Goal: Information Seeking & Learning: Find specific fact

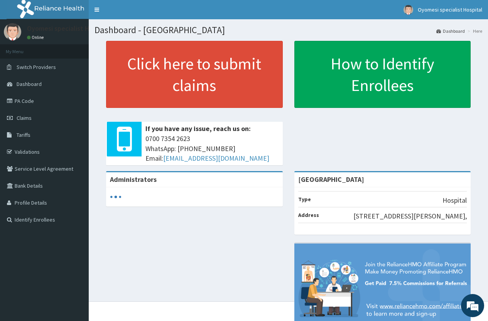
click at [27, 136] on span "Tariffs" at bounding box center [24, 134] width 14 height 7
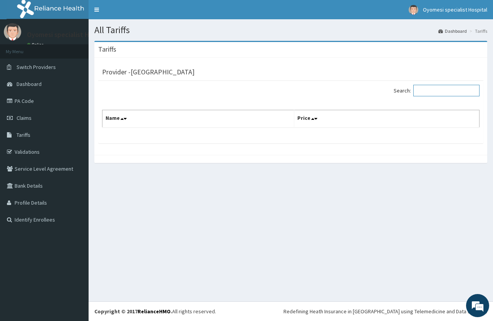
click at [437, 93] on input "Search:" at bounding box center [447, 91] width 66 height 12
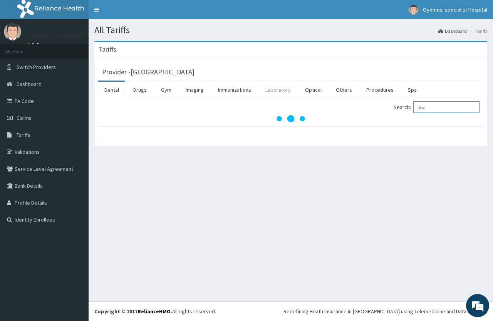
type input "hbv"
click at [274, 96] on link "Laboratory" at bounding box center [278, 90] width 38 height 16
click at [426, 106] on input "Search:" at bounding box center [447, 107] width 66 height 12
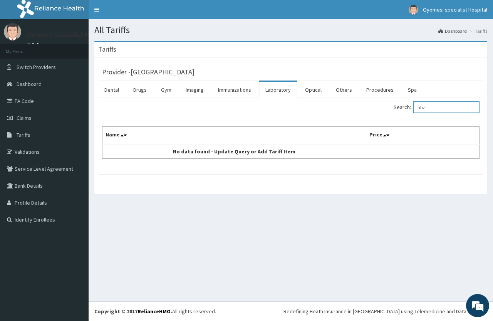
click at [432, 109] on input "hbv" at bounding box center [447, 107] width 66 height 12
type input "hpv"
click at [271, 92] on link "Laboratory" at bounding box center [278, 90] width 38 height 16
click at [436, 111] on input "Search:" at bounding box center [447, 107] width 66 height 12
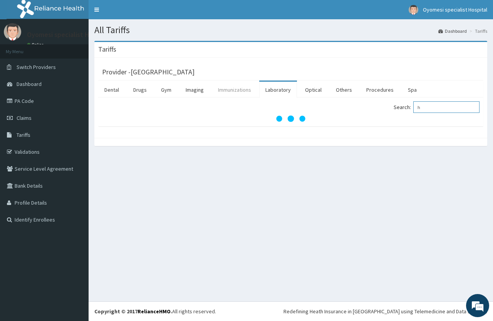
type input "h"
click at [224, 90] on link "Immunizations" at bounding box center [234, 90] width 45 height 16
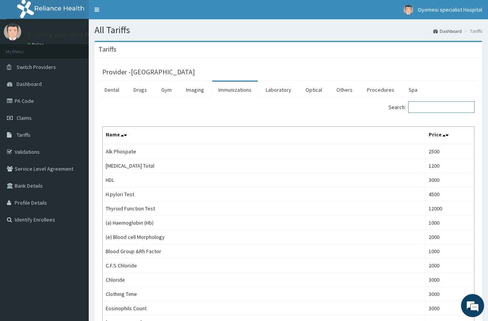
click at [436, 111] on input "Search:" at bounding box center [441, 107] width 66 height 12
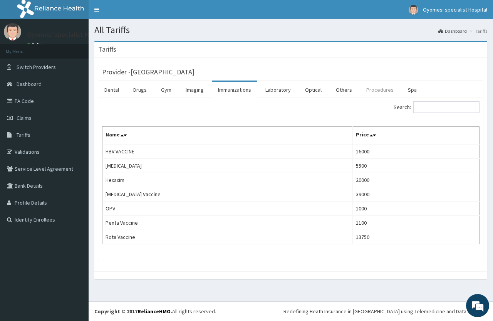
click at [379, 91] on link "Procedures" at bounding box center [380, 90] width 40 height 16
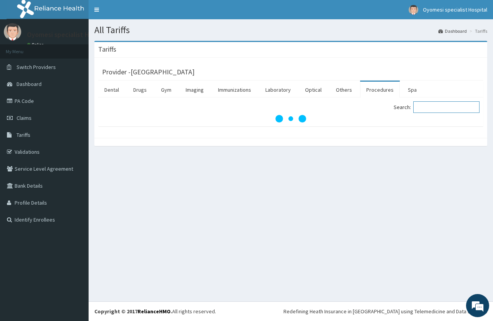
click at [439, 107] on input "Search:" at bounding box center [447, 107] width 66 height 12
click at [434, 108] on input "Search:" at bounding box center [447, 107] width 66 height 12
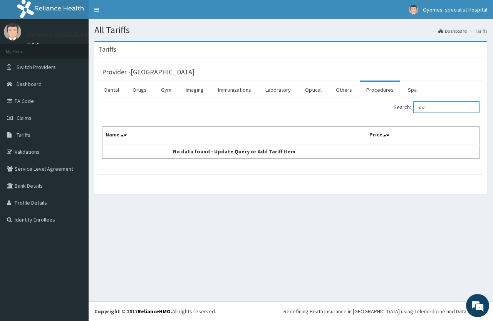
click at [428, 109] on input "hbv" at bounding box center [447, 107] width 66 height 12
click at [431, 109] on input "hbv" at bounding box center [447, 107] width 66 height 12
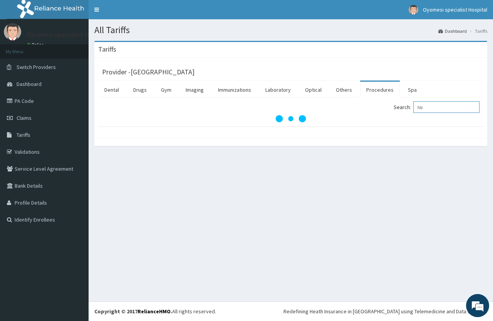
type input "h"
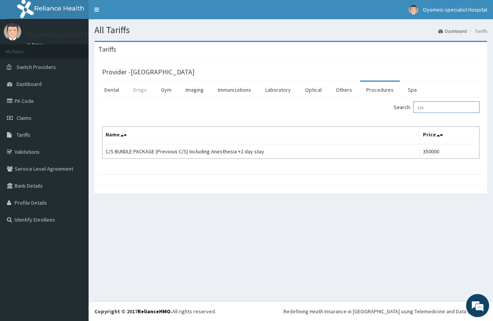
type input "c/s"
click at [141, 91] on link "Drugs" at bounding box center [140, 90] width 26 height 16
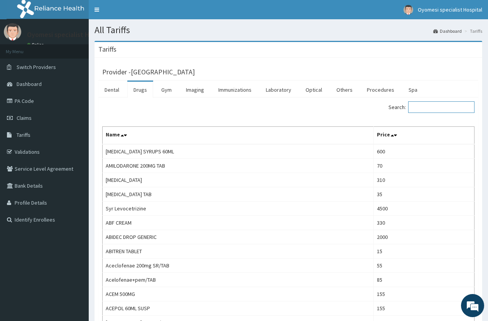
click at [422, 108] on input "Search:" at bounding box center [441, 107] width 66 height 12
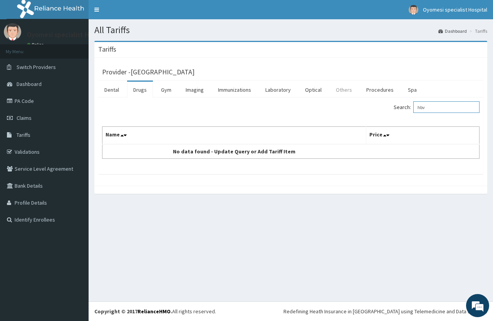
type input "hbv"
click at [335, 95] on link "Others" at bounding box center [344, 90] width 29 height 16
click at [431, 111] on input "Search:" at bounding box center [447, 107] width 66 height 12
click at [373, 92] on link "Procedures" at bounding box center [380, 90] width 40 height 16
